Goal: Transaction & Acquisition: Purchase product/service

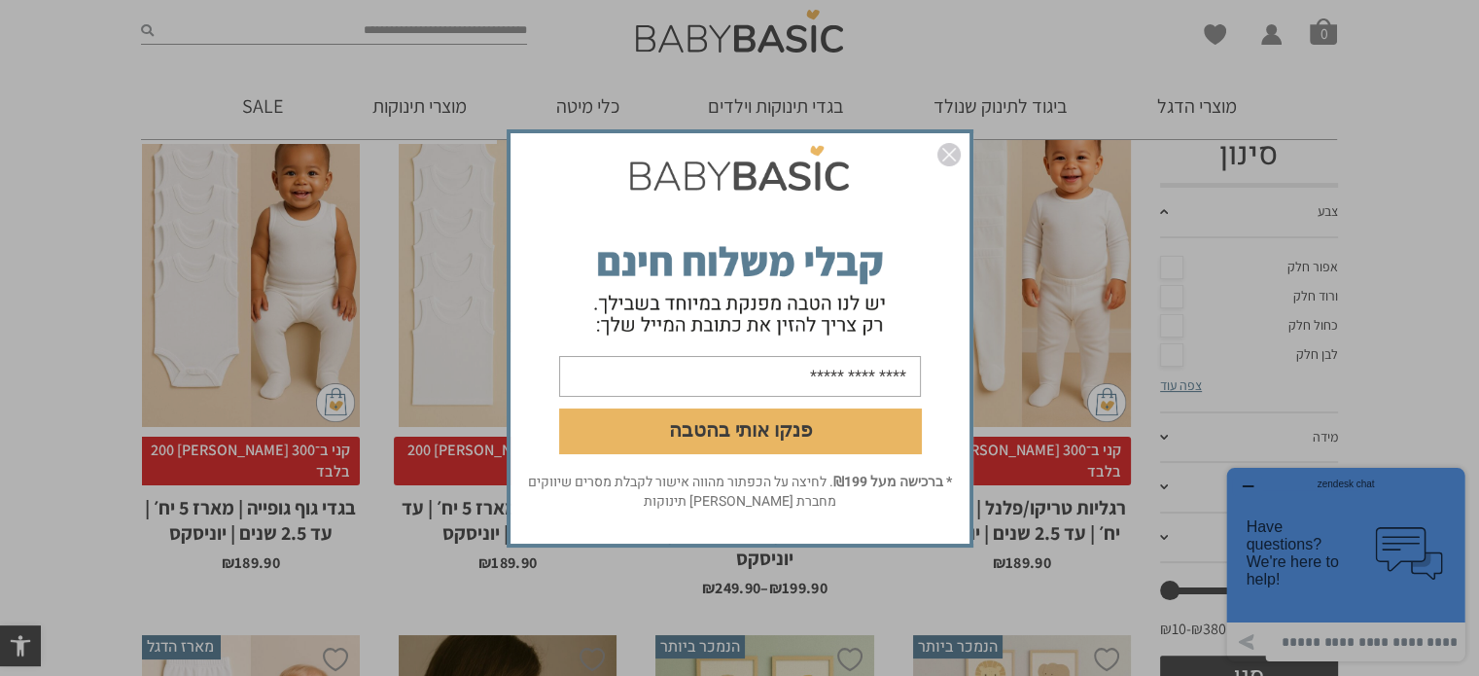
click at [949, 156] on img "סגור" at bounding box center [948, 154] width 23 height 23
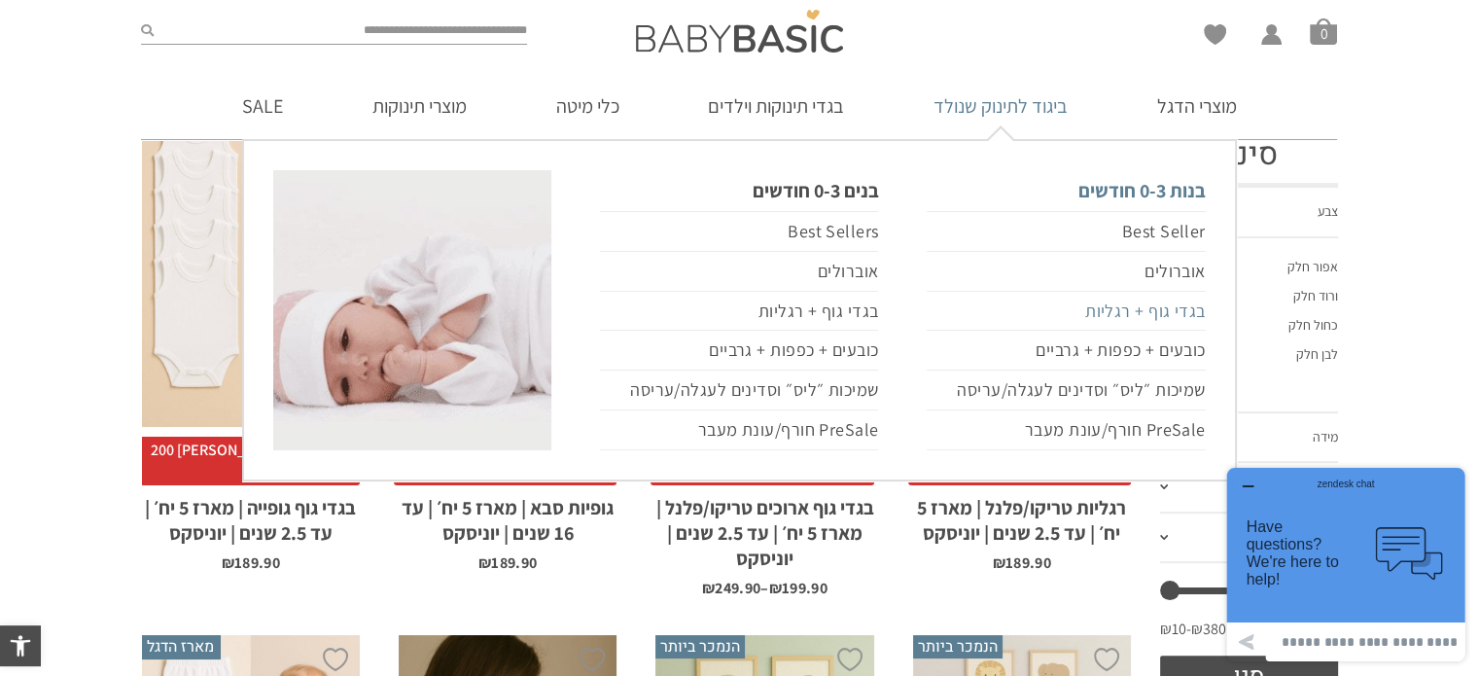
click at [1089, 311] on link "בגדי גוף + רגליות" at bounding box center [1066, 312] width 278 height 40
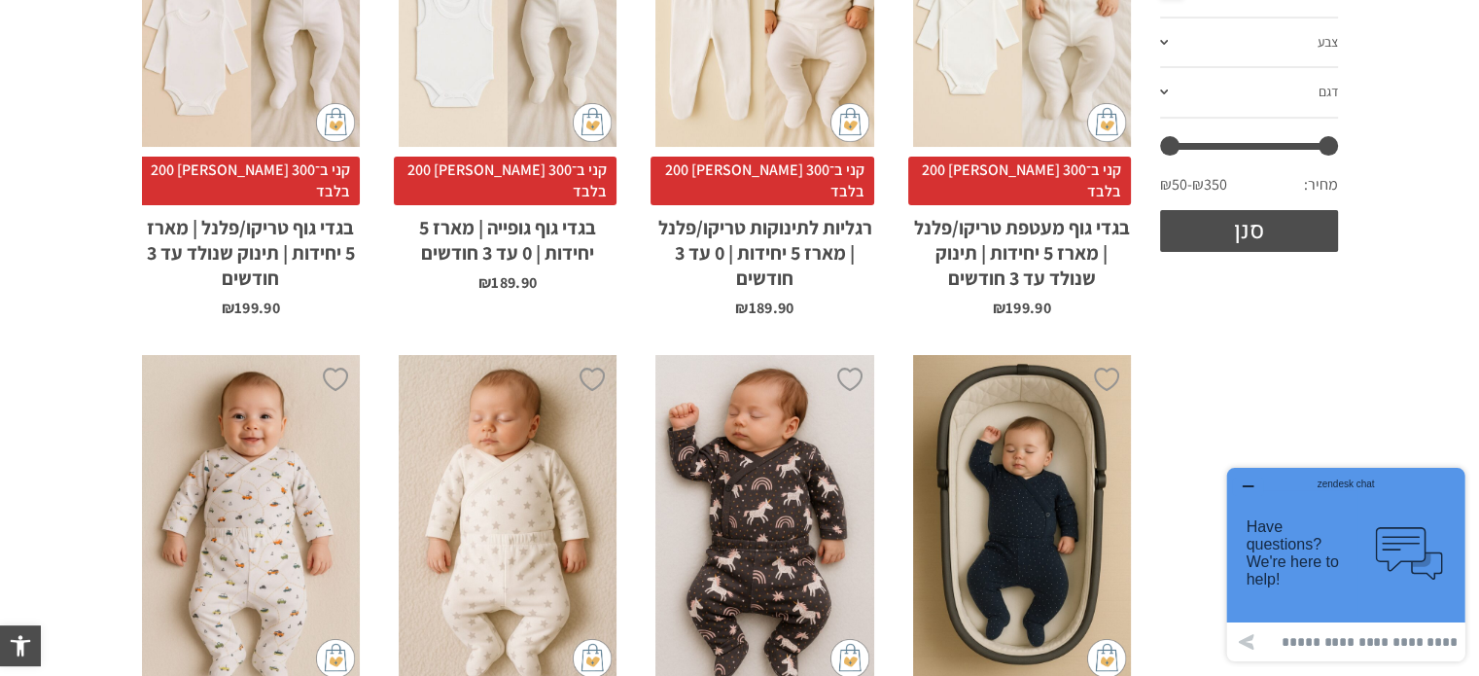
scroll to position [322, 0]
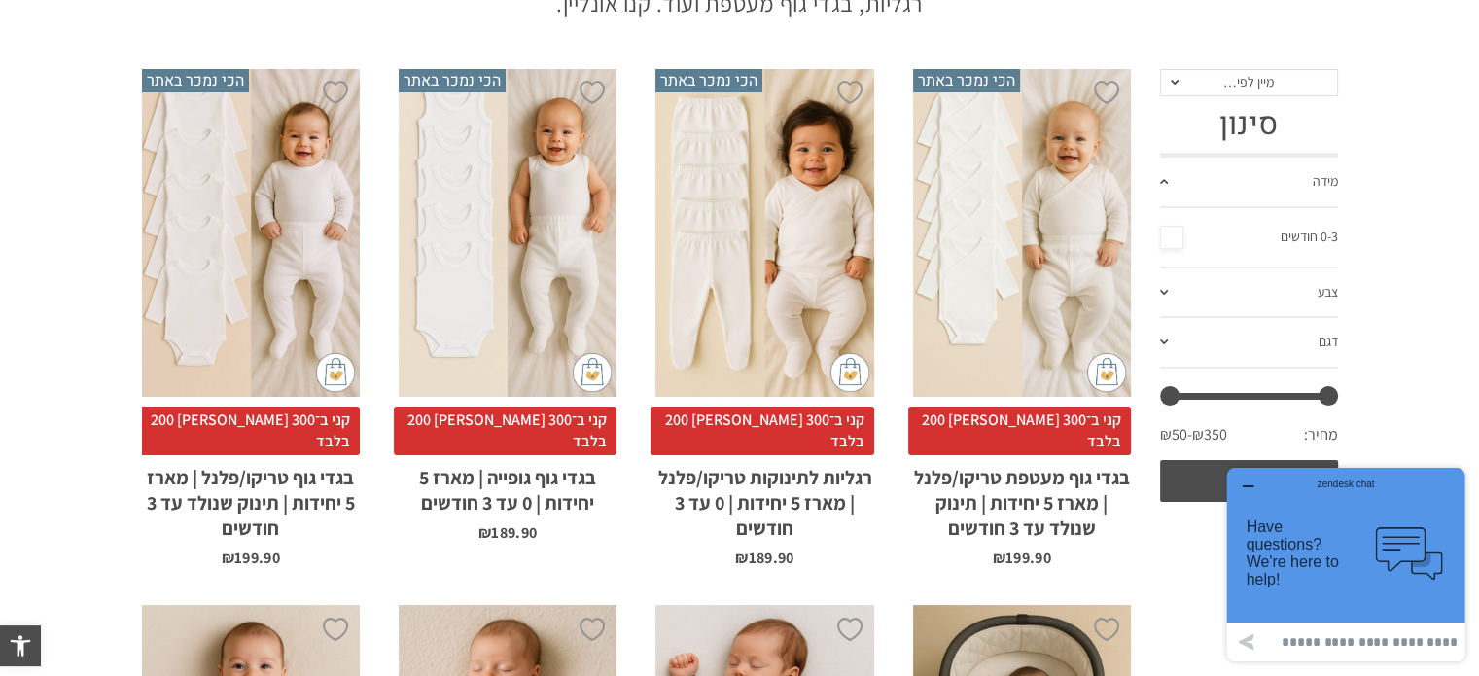
click at [1034, 172] on div "x בחירת סוג בד טריקו (עונת מעבר/קיץ) פלנל (חורף)" at bounding box center [1022, 233] width 218 height 328
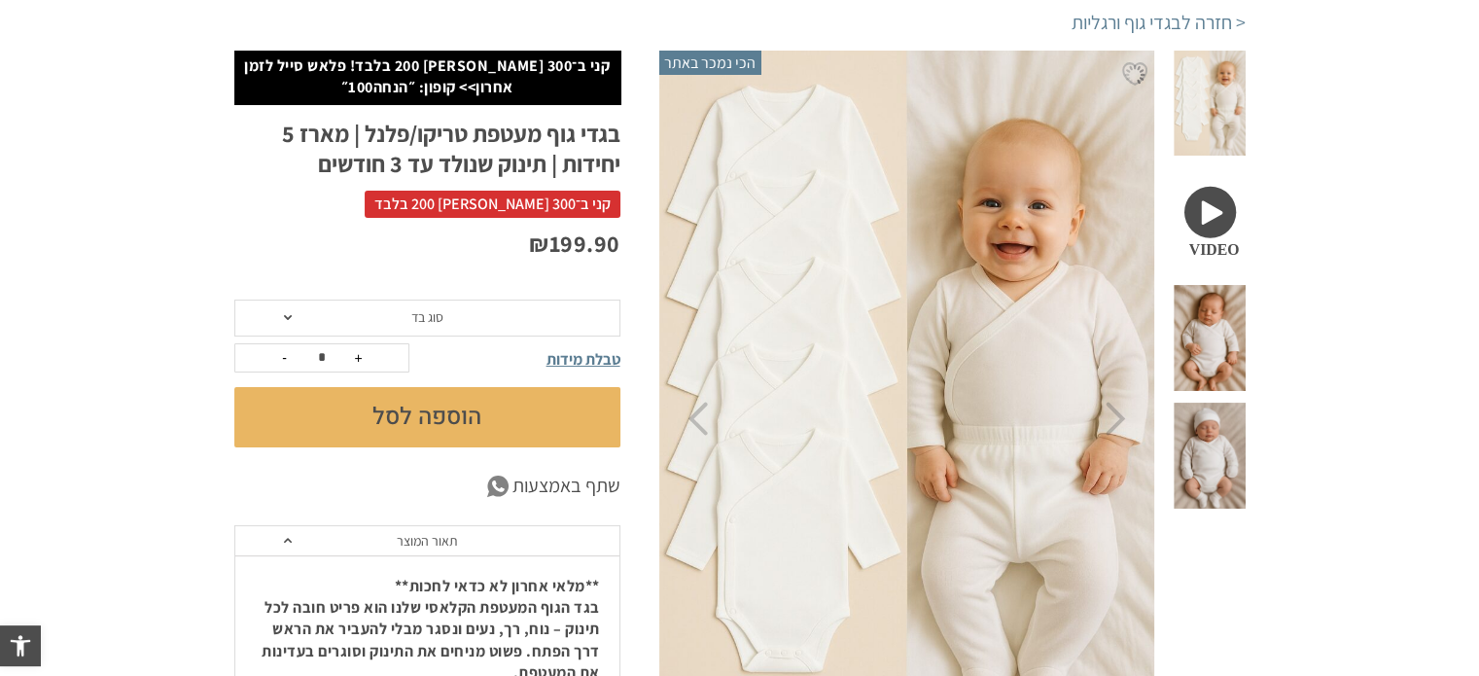
scroll to position [225, 0]
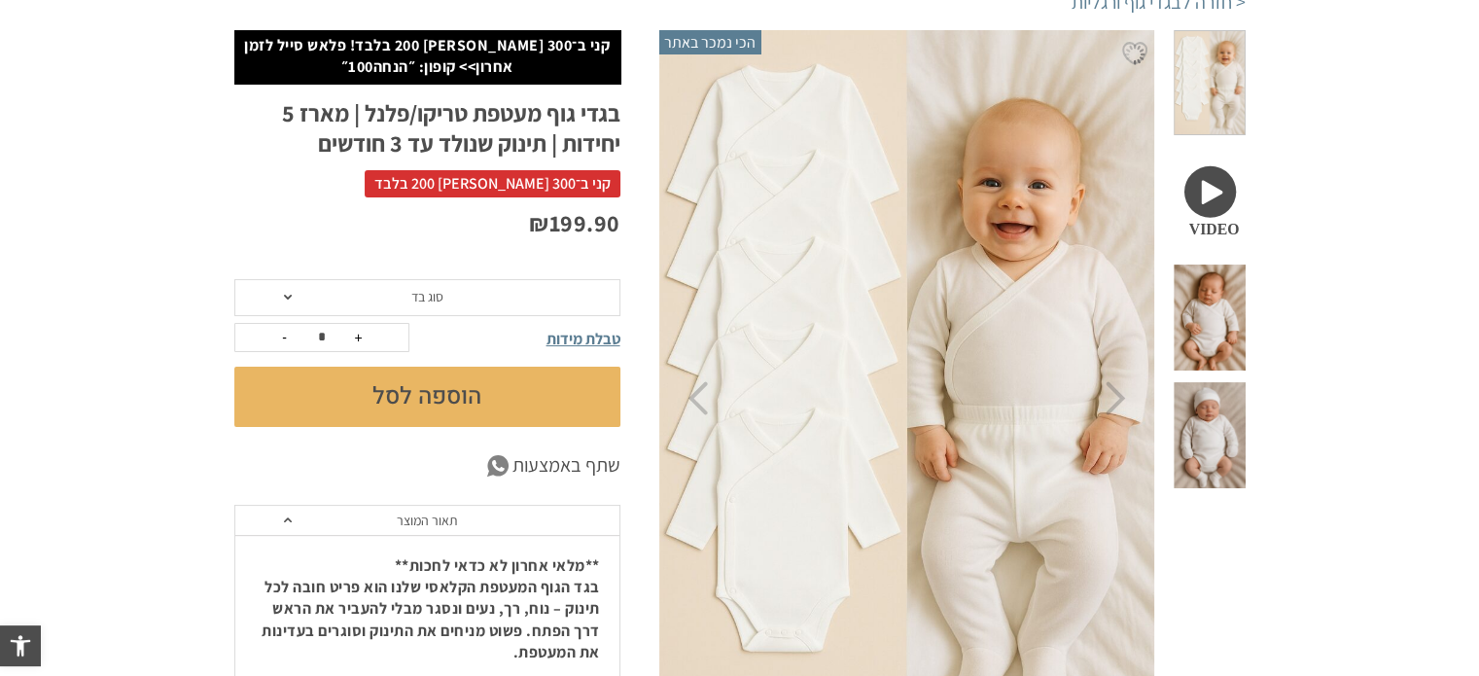
click at [1206, 271] on span at bounding box center [1208, 317] width 71 height 106
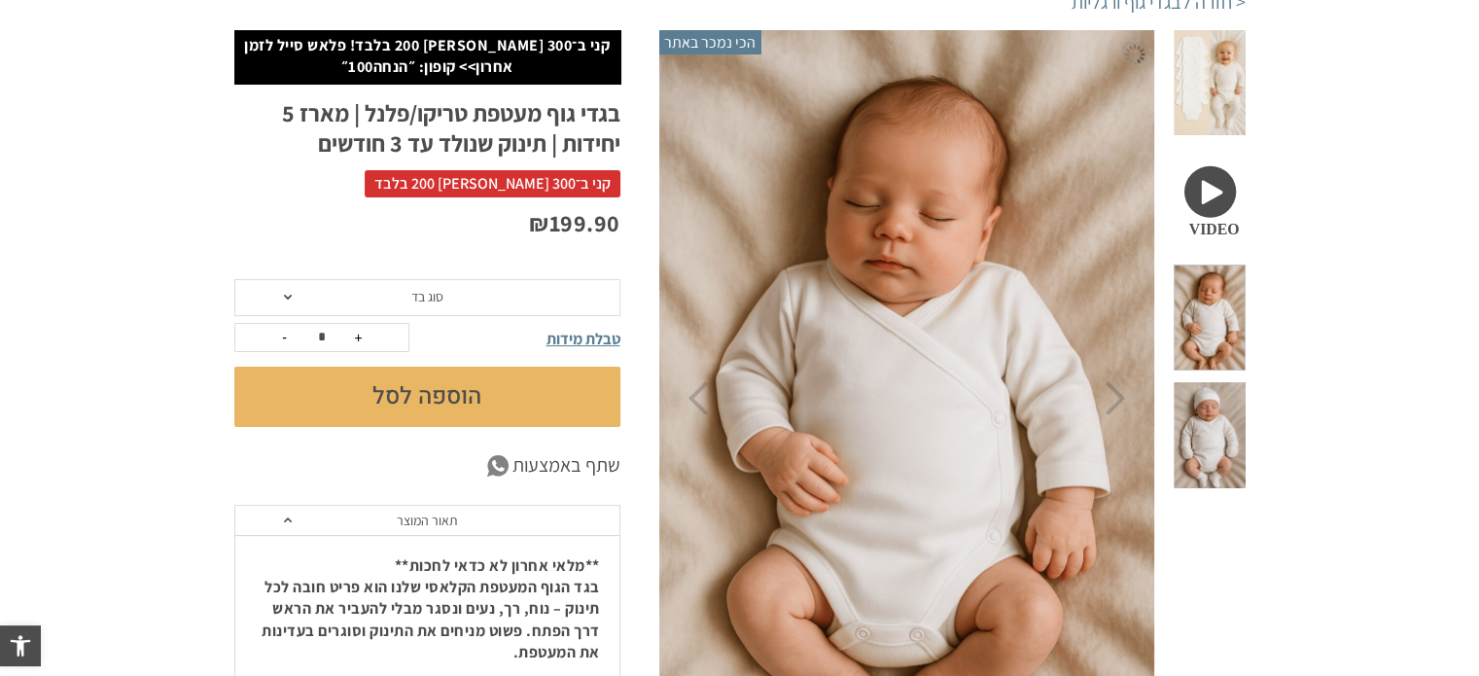
click at [1213, 158] on span at bounding box center [1208, 200] width 71 height 106
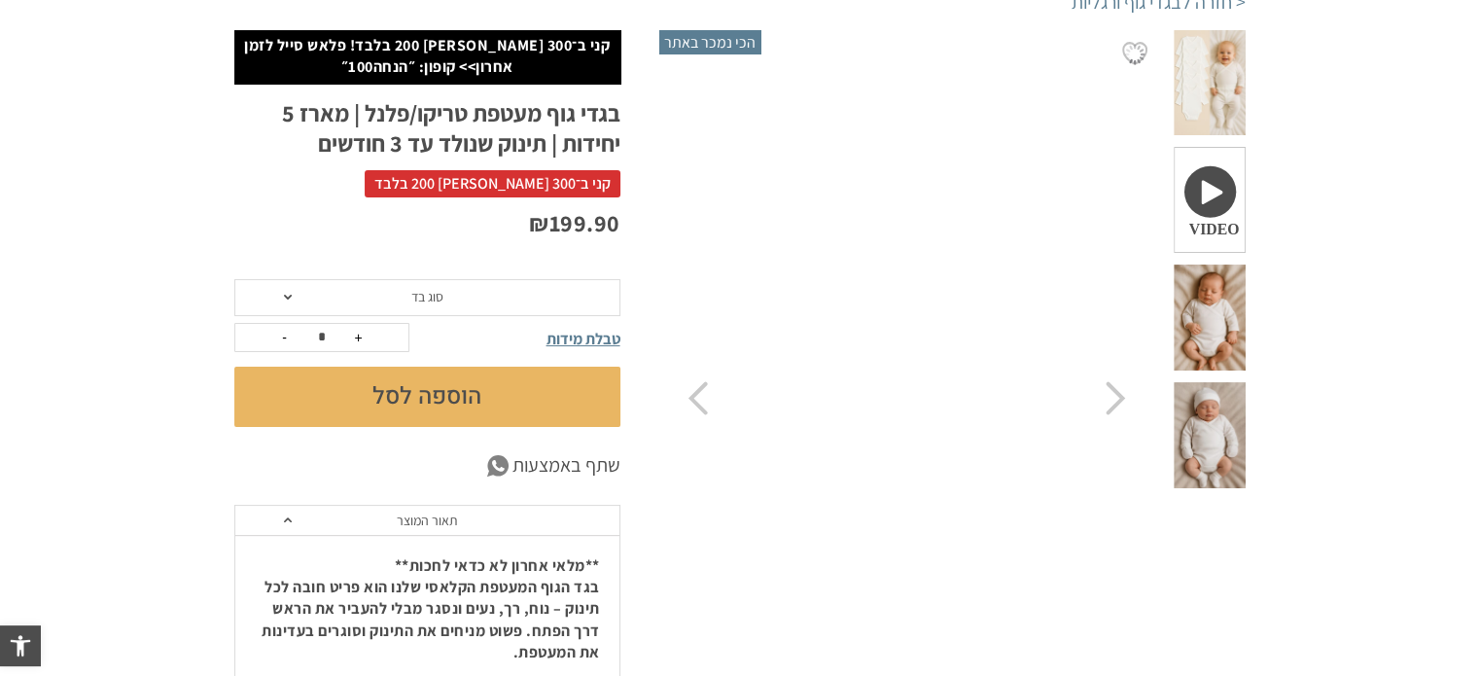
scroll to position [0, 0]
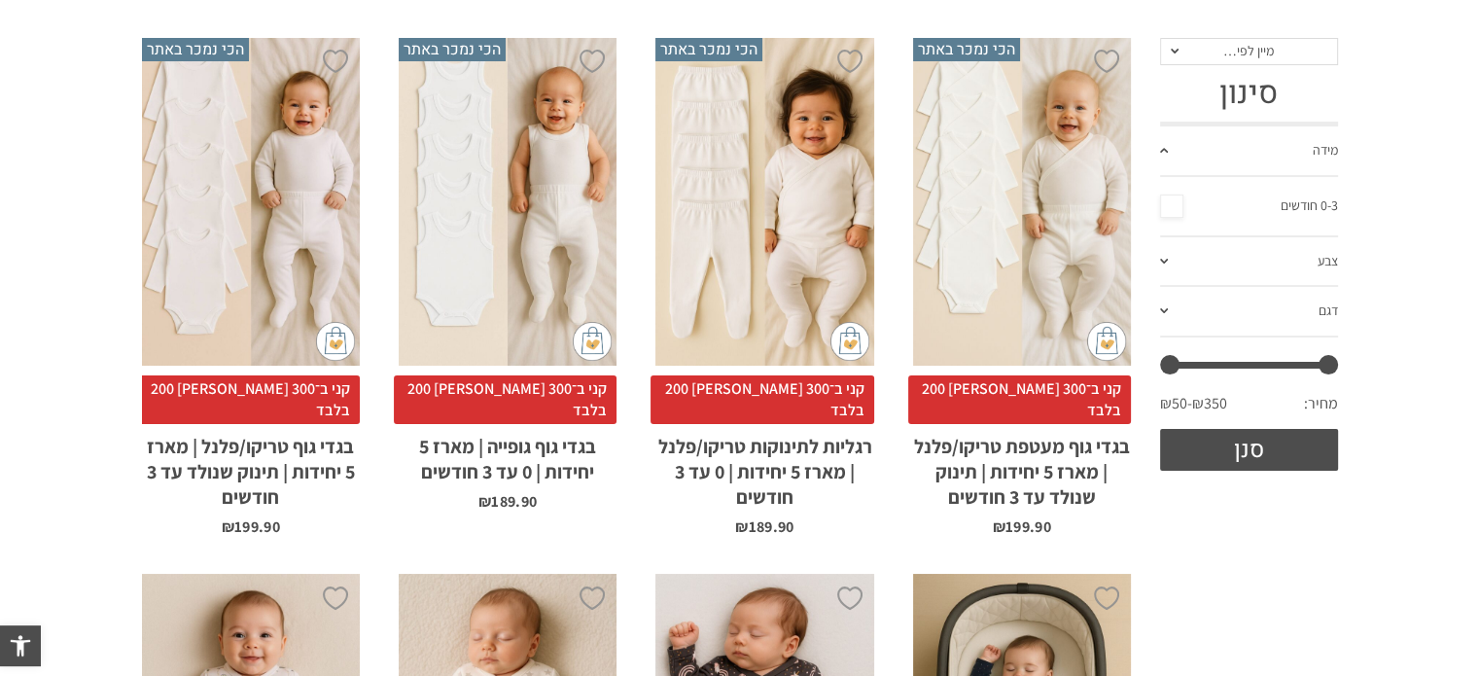
click at [218, 222] on div "x בחירת סוג בד טריקו (עונת מעבר/קיץ) פלנל (חורף)" at bounding box center [251, 202] width 218 height 328
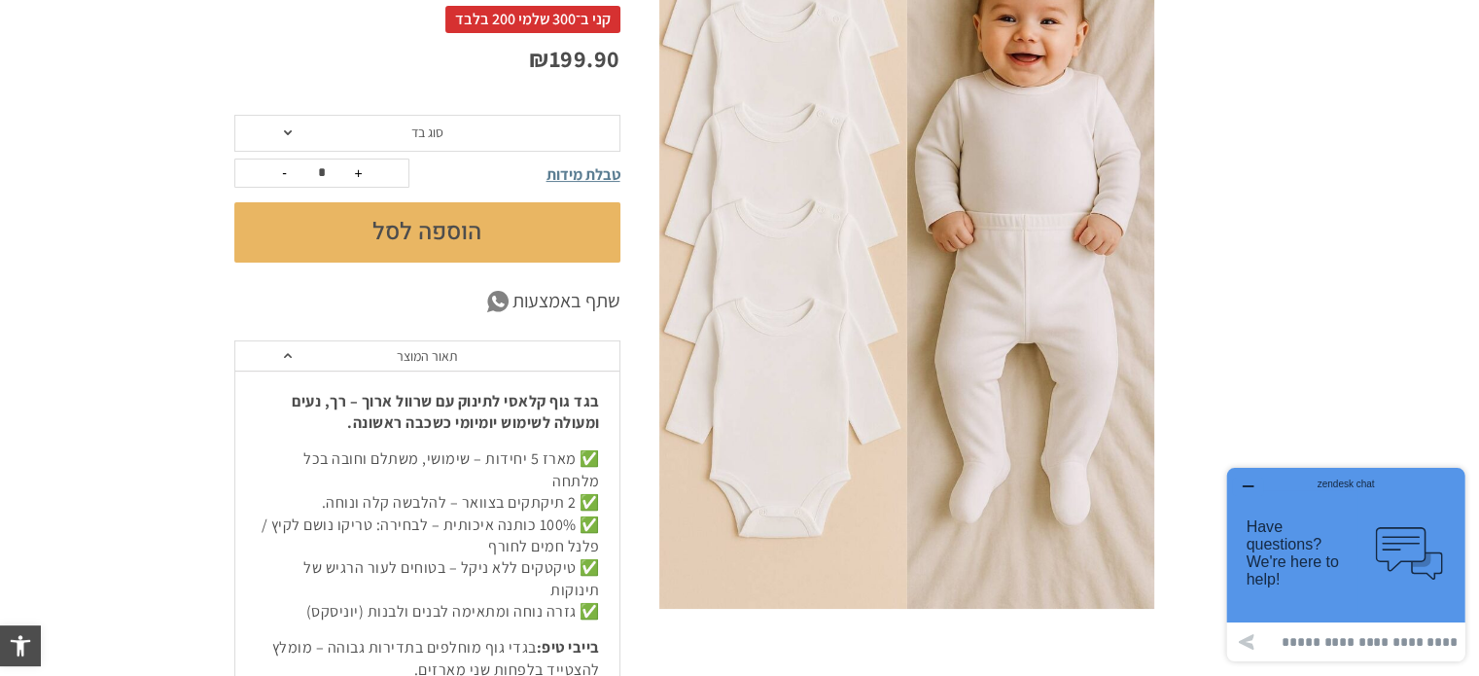
click at [362, 122] on span "סוג בד" at bounding box center [427, 133] width 386 height 37
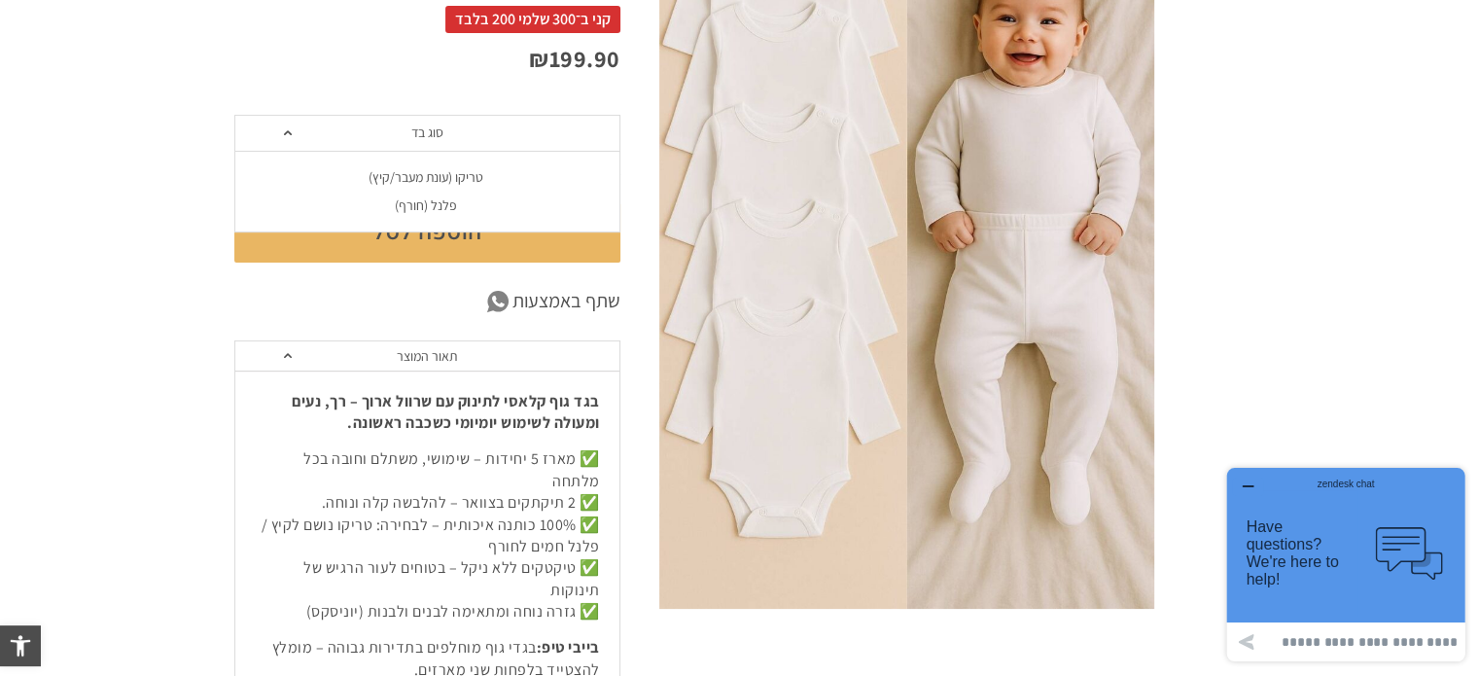
click at [362, 122] on span "סוג בד" at bounding box center [427, 133] width 386 height 37
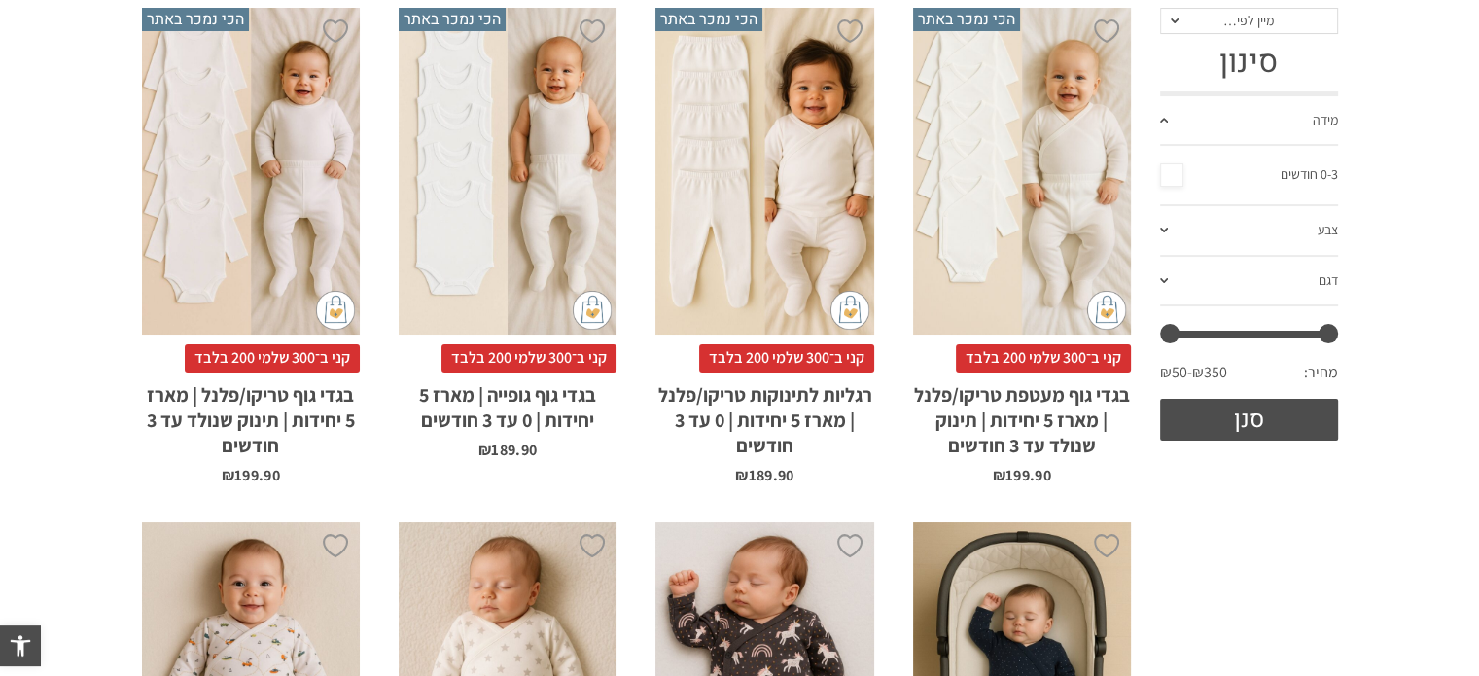
scroll to position [384, 0]
click at [985, 238] on div "x בחירת סוג בד טריקו (עונת מעבר/קיץ) פלנל (חורף)" at bounding box center [1022, 171] width 218 height 328
